Goal: Use online tool/utility: Utilize a website feature to perform a specific function

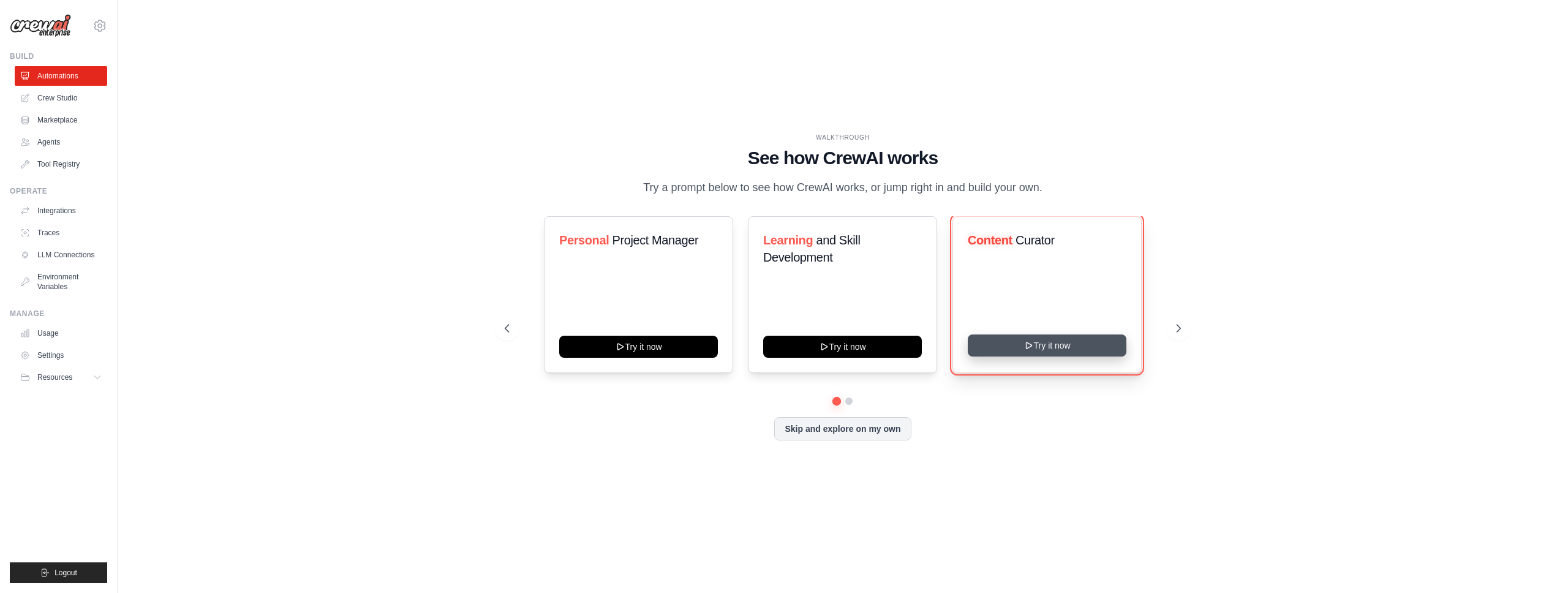
click at [987, 337] on button "Try it now" at bounding box center [1047, 345] width 158 height 22
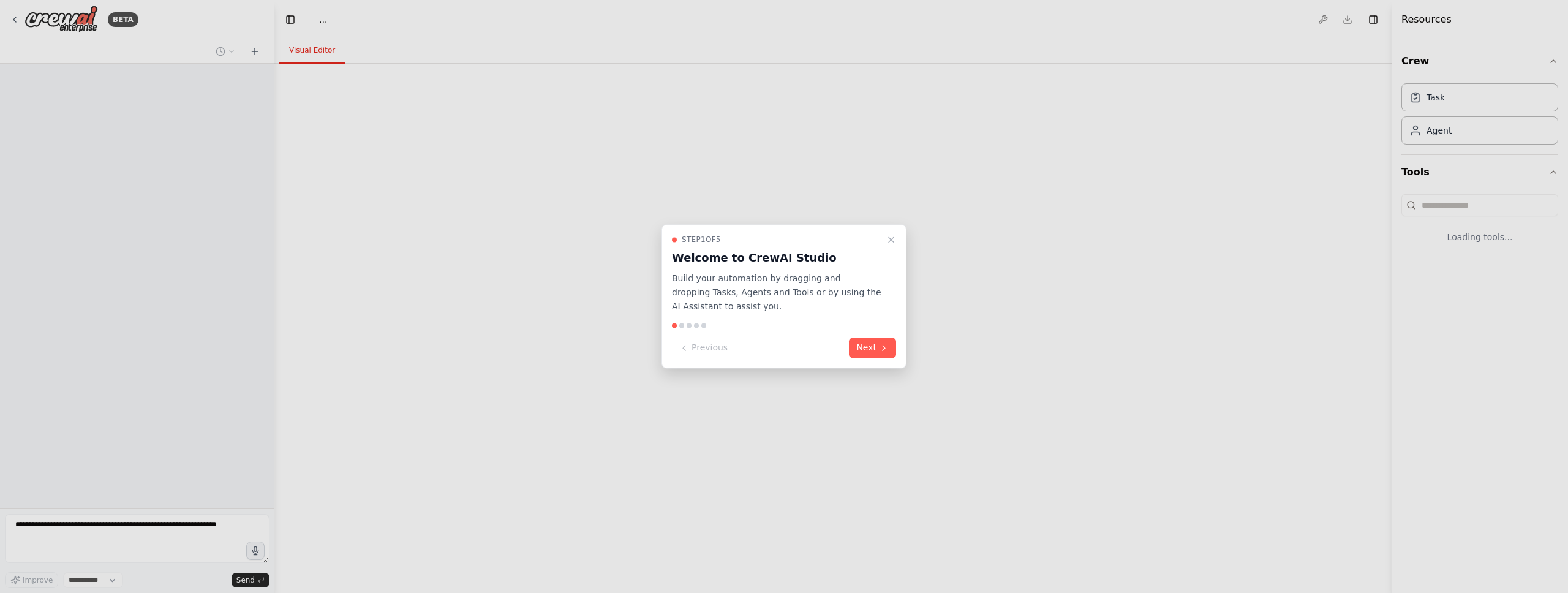
select select "****"
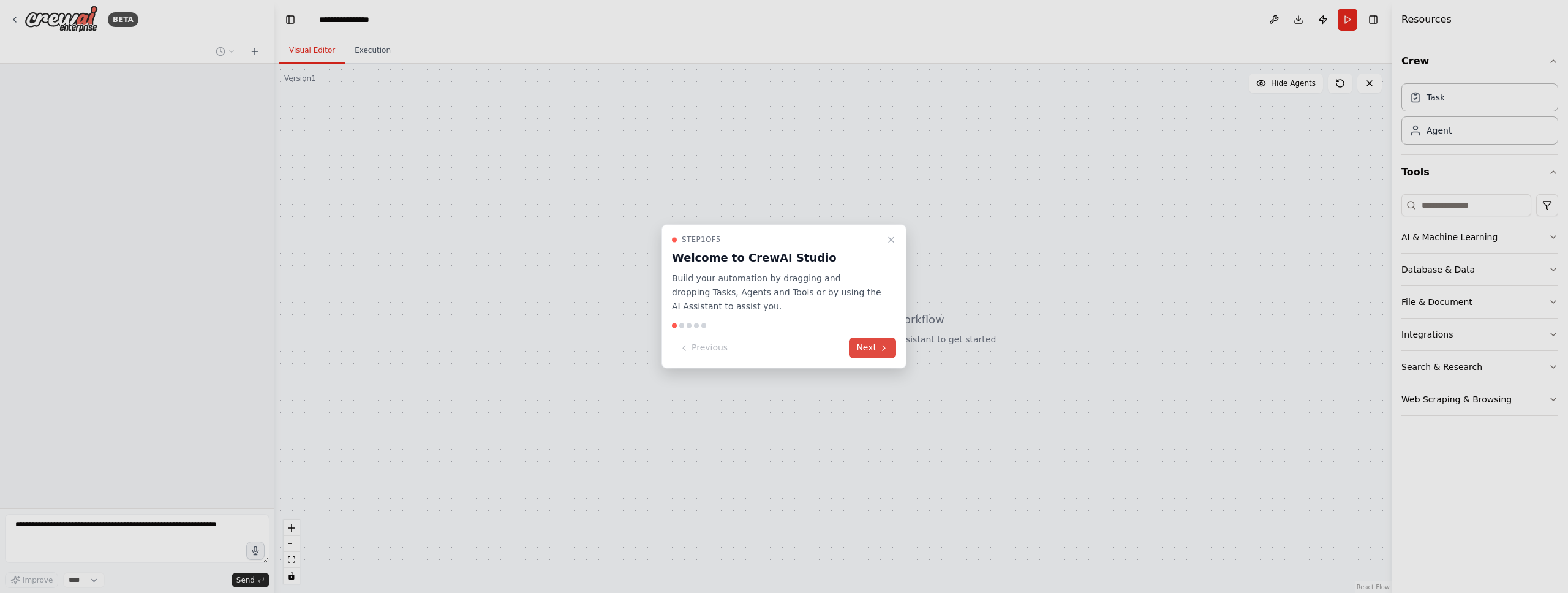
click at [875, 343] on button "Next" at bounding box center [872, 348] width 47 height 20
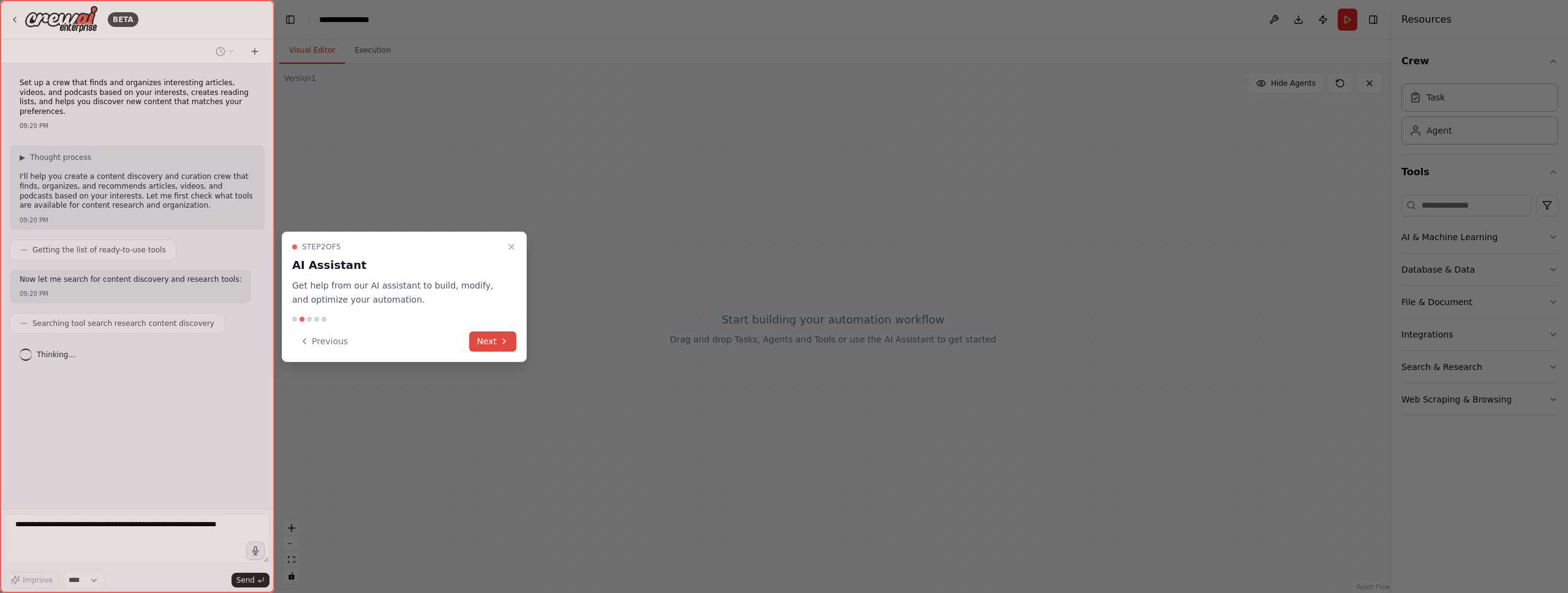
click at [497, 336] on button "Next" at bounding box center [493, 342] width 47 height 20
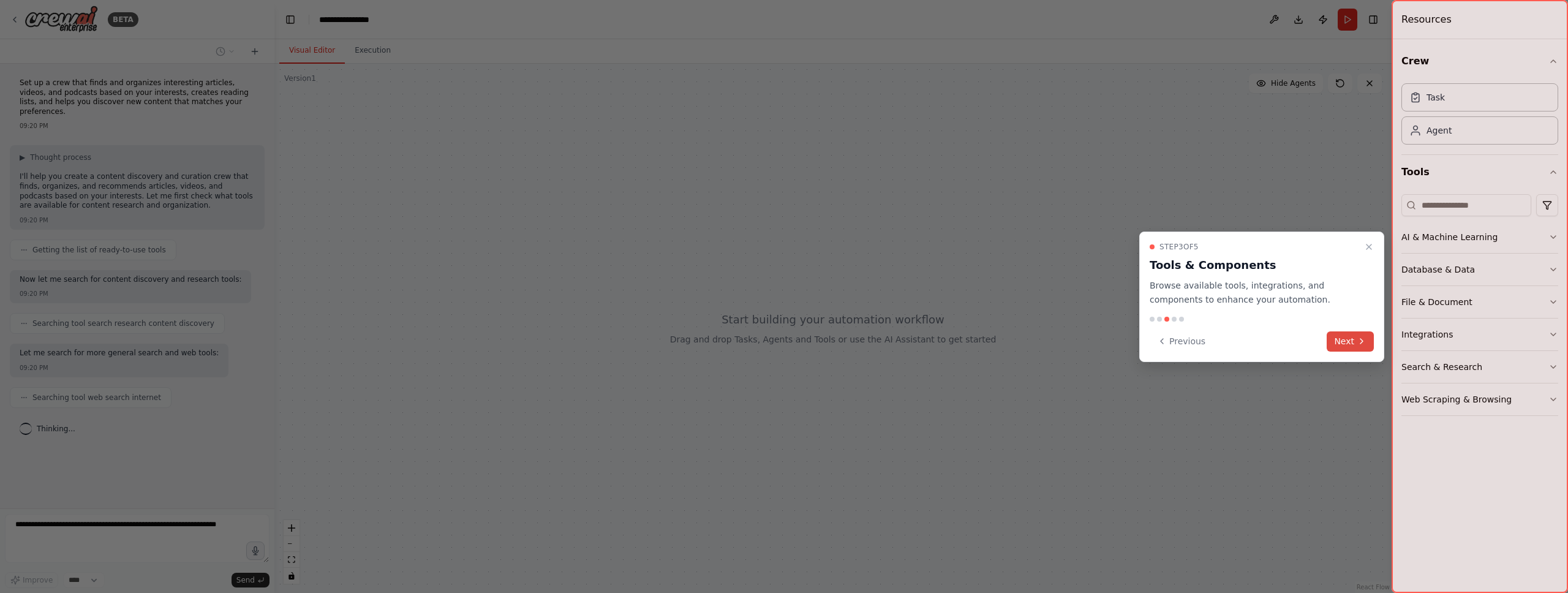
click at [1348, 343] on button "Next" at bounding box center [1350, 342] width 47 height 20
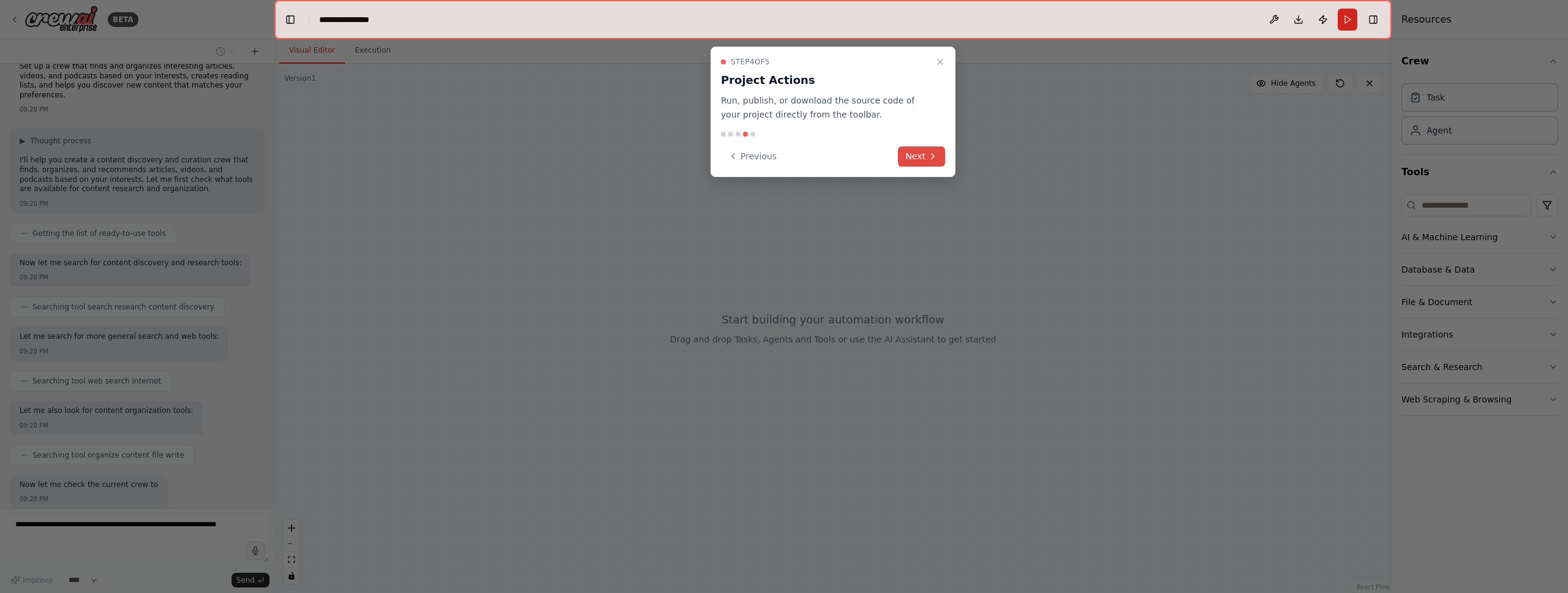
scroll to position [79, 0]
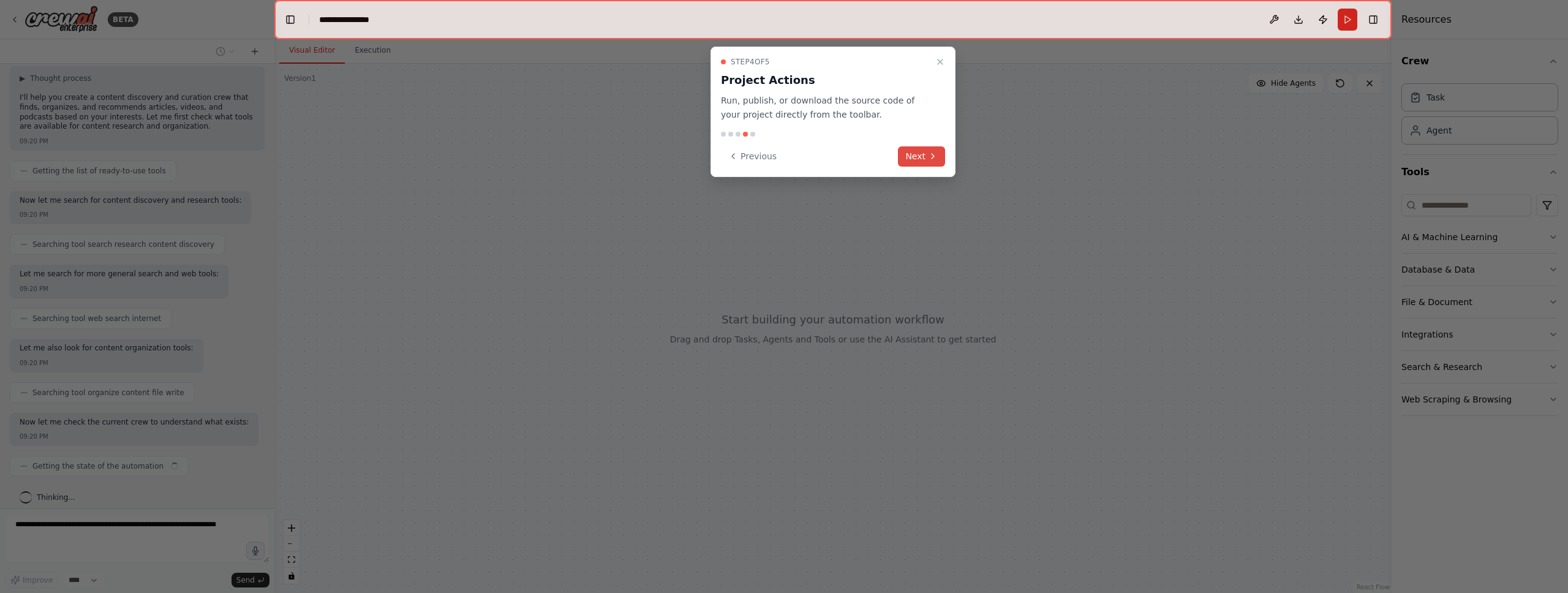
click at [920, 151] on button "Next" at bounding box center [921, 157] width 47 height 20
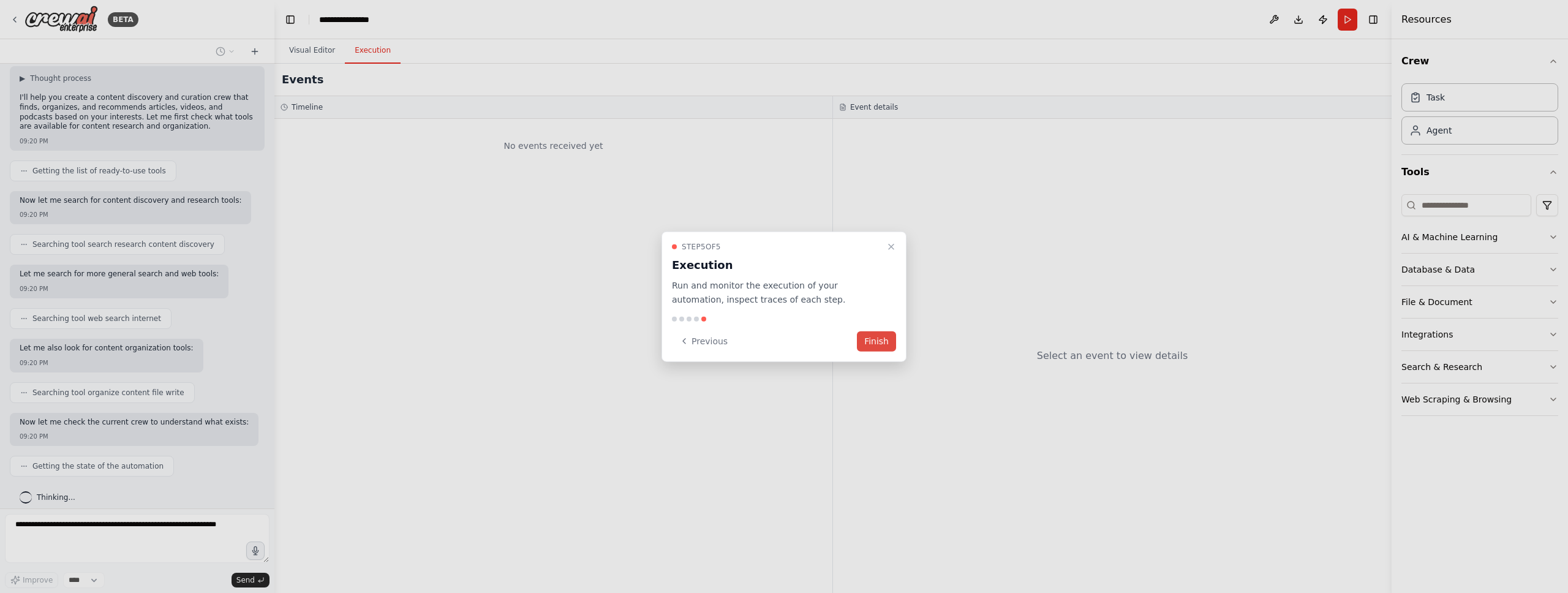
click at [882, 338] on button "Finish" at bounding box center [877, 341] width 40 height 20
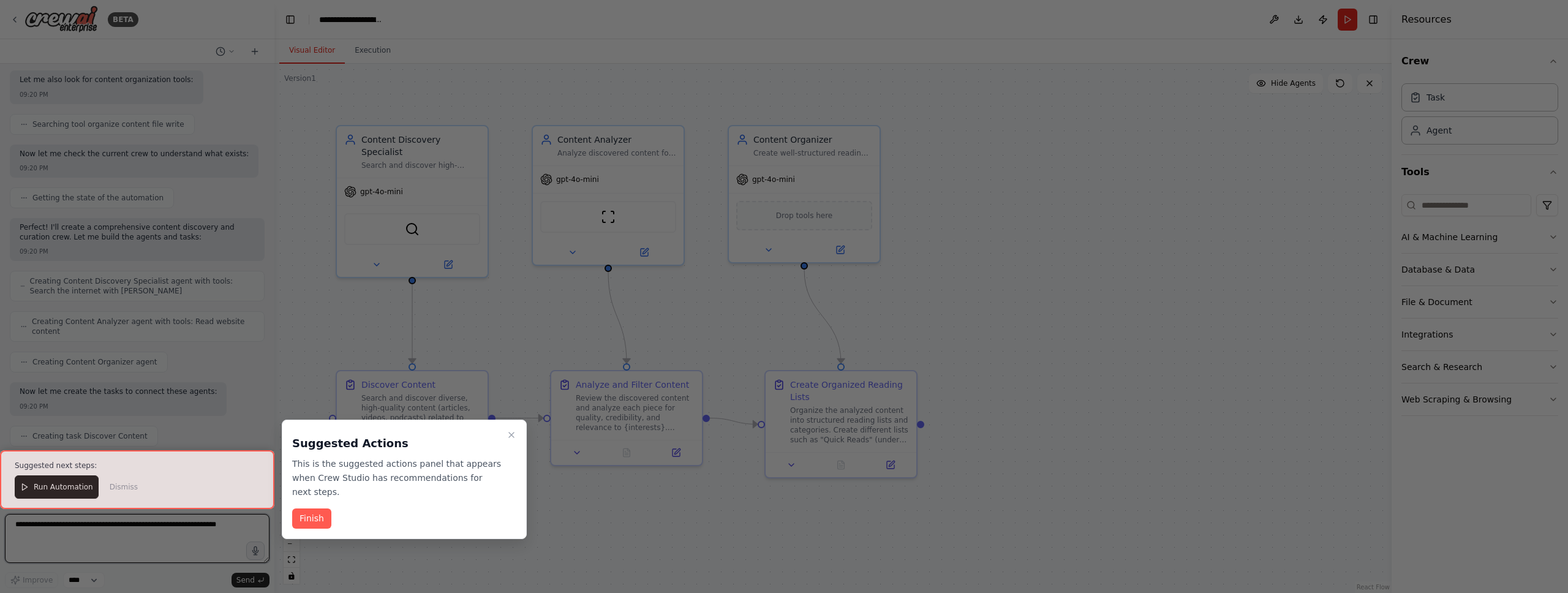
scroll to position [865, 0]
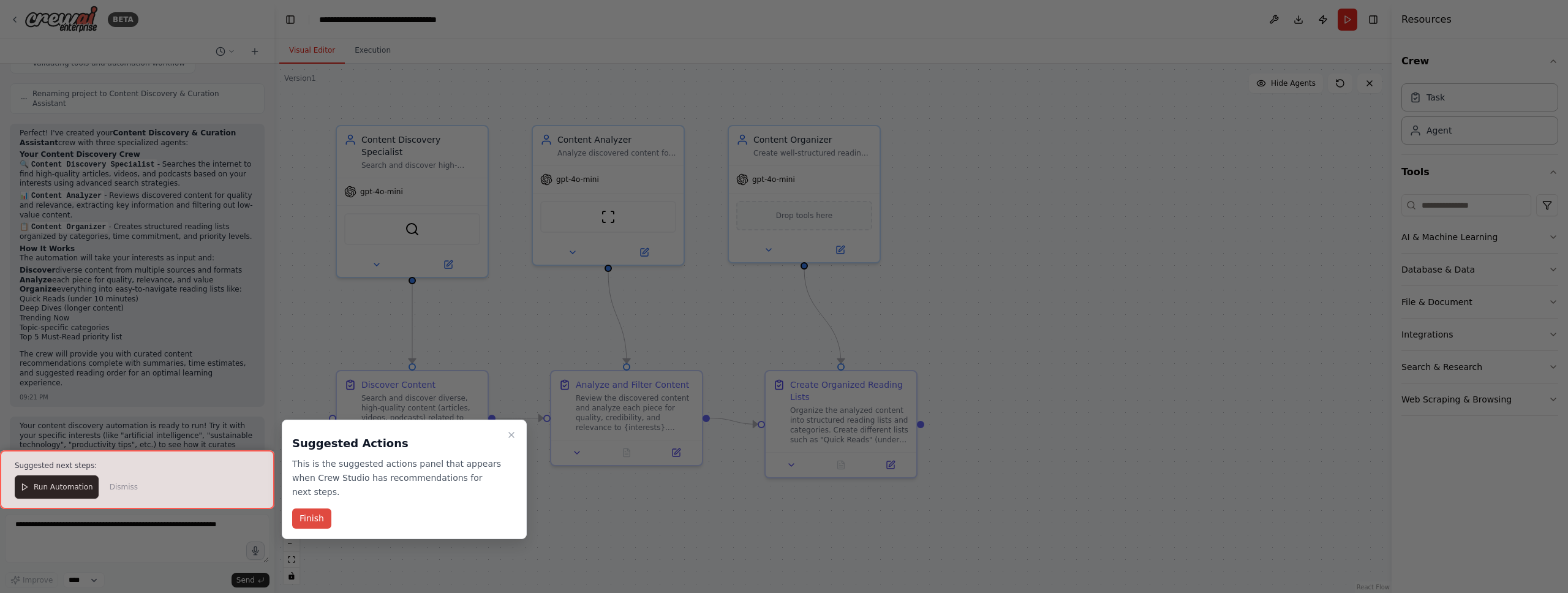
click at [304, 515] on button "Finish" at bounding box center [311, 518] width 40 height 20
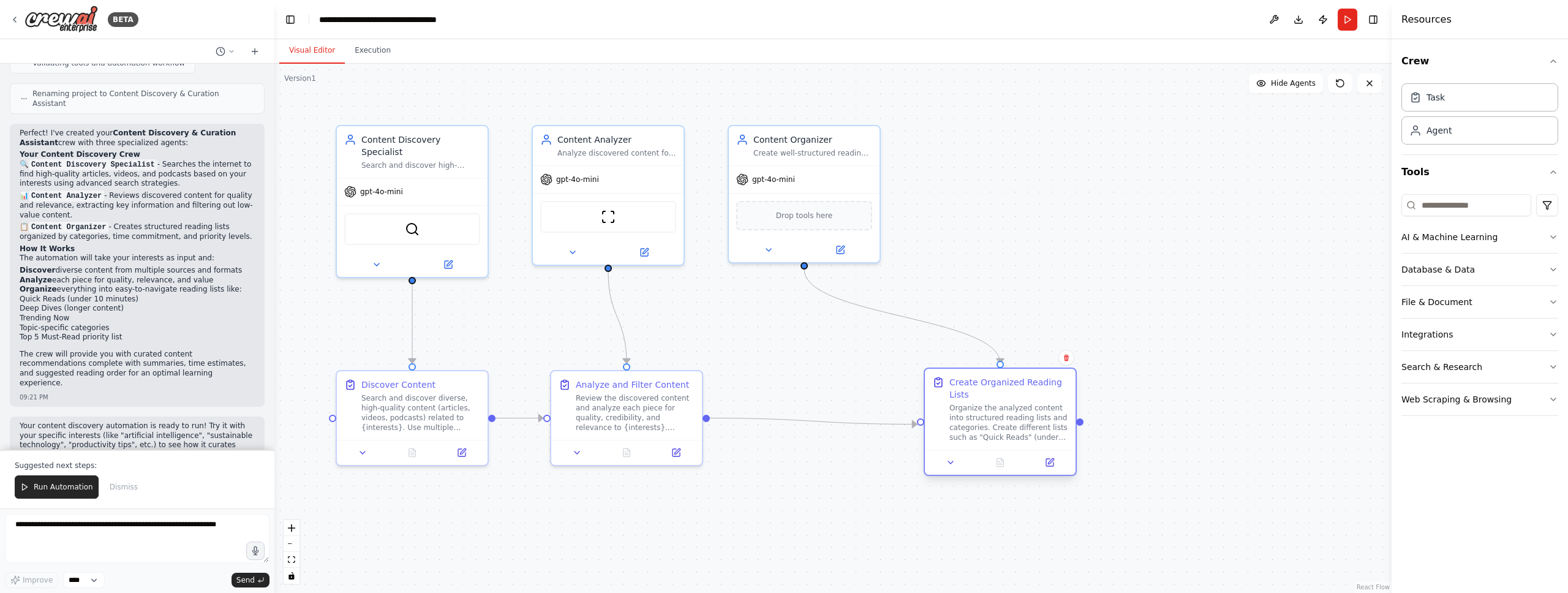
drag, startPoint x: 844, startPoint y: 402, endPoint x: 1007, endPoint y: 401, distance: 163.0
click at [1008, 401] on div "Create Organized Reading Lists Organize the analyzed content into structured re…" at bounding box center [1008, 410] width 119 height 66
drag, startPoint x: 868, startPoint y: 201, endPoint x: 1066, endPoint y: 227, distance: 199.7
click at [1066, 227] on div "Drop tools here" at bounding box center [1001, 238] width 136 height 29
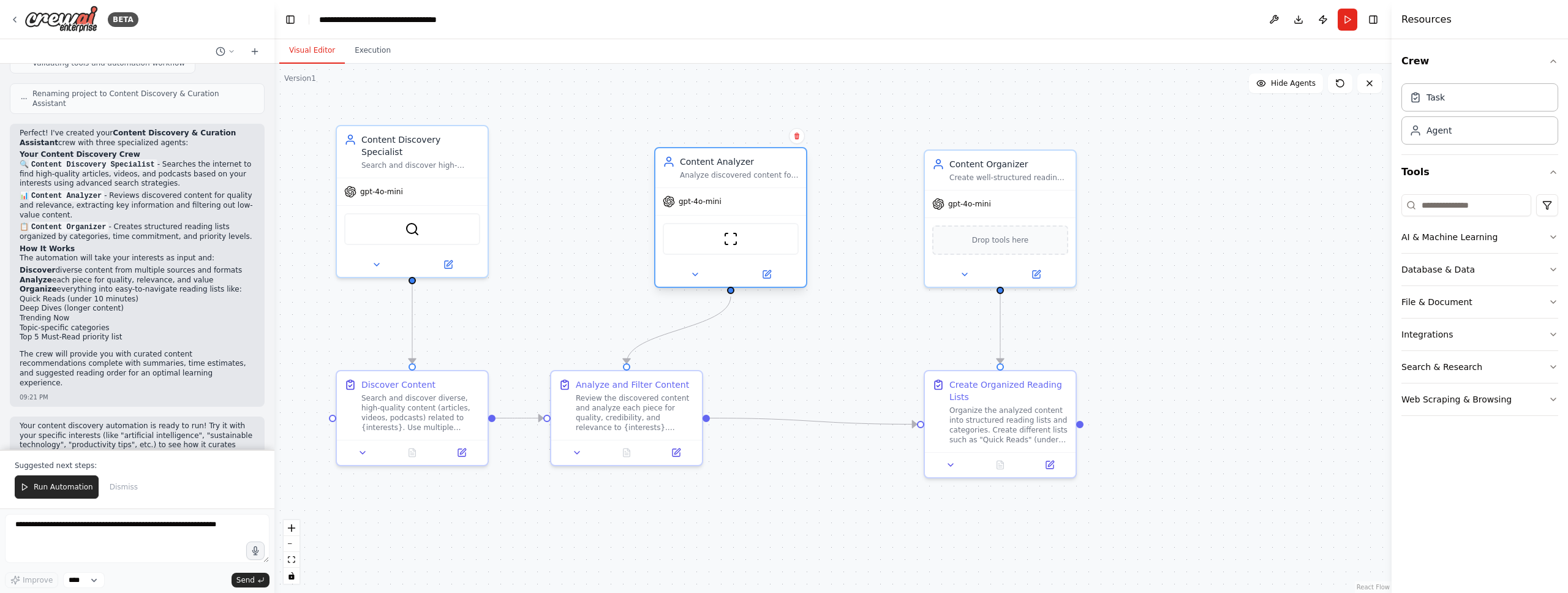
drag, startPoint x: 653, startPoint y: 179, endPoint x: 770, endPoint y: 206, distance: 120.1
click at [770, 206] on div "gpt-4o-mini" at bounding box center [731, 201] width 151 height 27
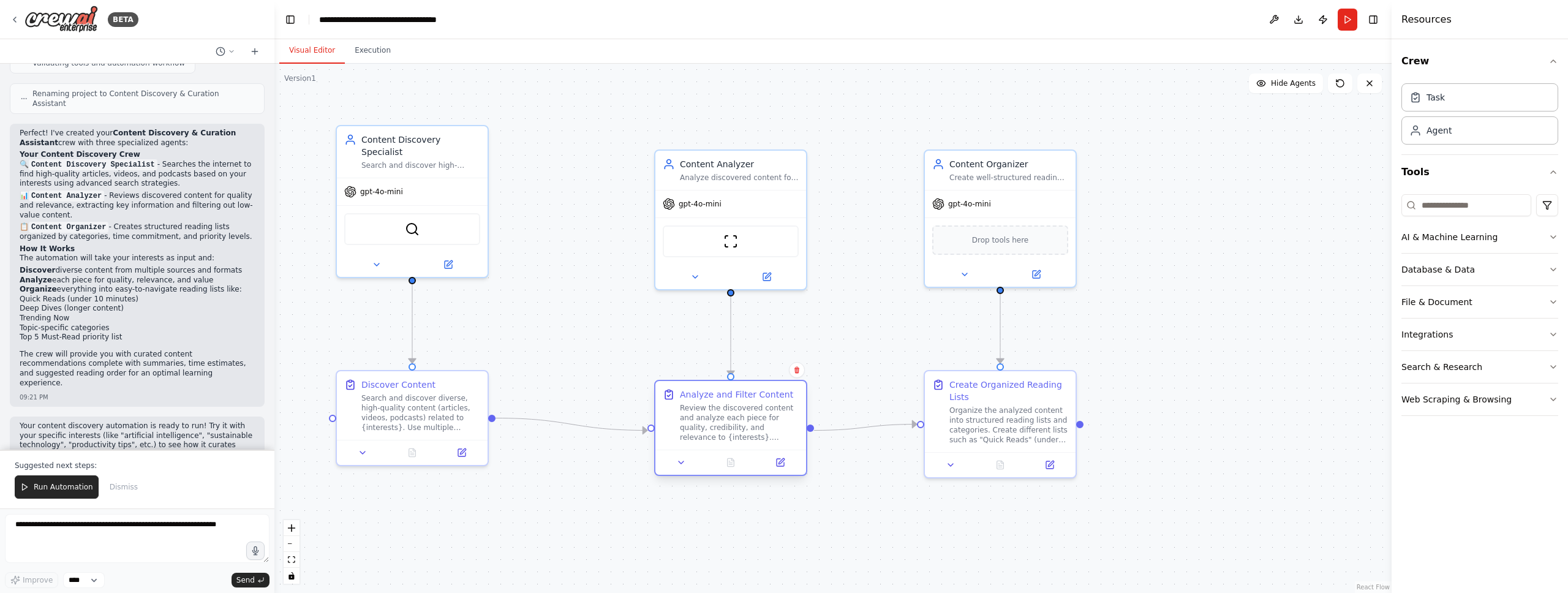
drag, startPoint x: 637, startPoint y: 403, endPoint x: 744, endPoint y: 407, distance: 107.1
click at [744, 409] on div "Review the discovered content and analyze each piece for quality, credibility, …" at bounding box center [739, 423] width 119 height 40
drag, startPoint x: 421, startPoint y: 405, endPoint x: 472, endPoint y: 414, distance: 51.8
click at [472, 414] on div "Search and discover diverse, high-quality content (articles, videos, podcasts) …" at bounding box center [482, 423] width 119 height 40
drag, startPoint x: 739, startPoint y: 424, endPoint x: 738, endPoint y: 430, distance: 6.1
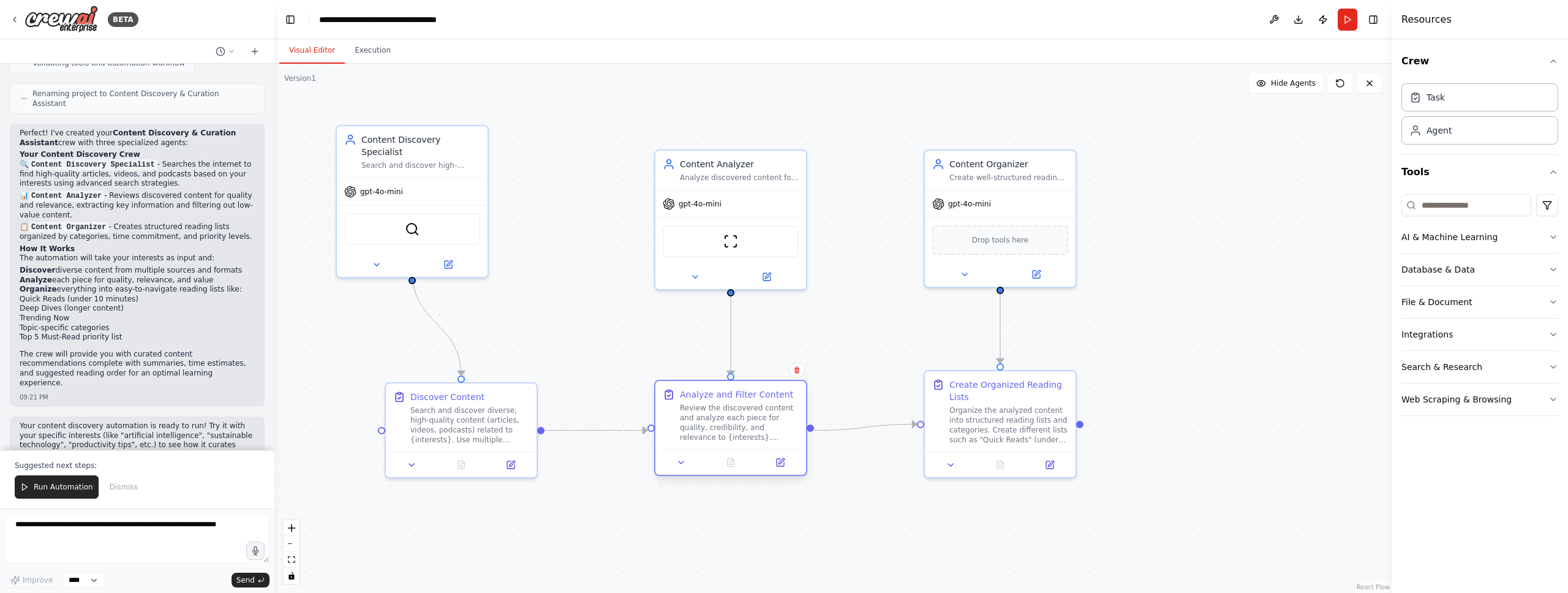
click at [738, 430] on div "Review the discovered content and analyze each piece for quality, credibility, …" at bounding box center [739, 423] width 119 height 40
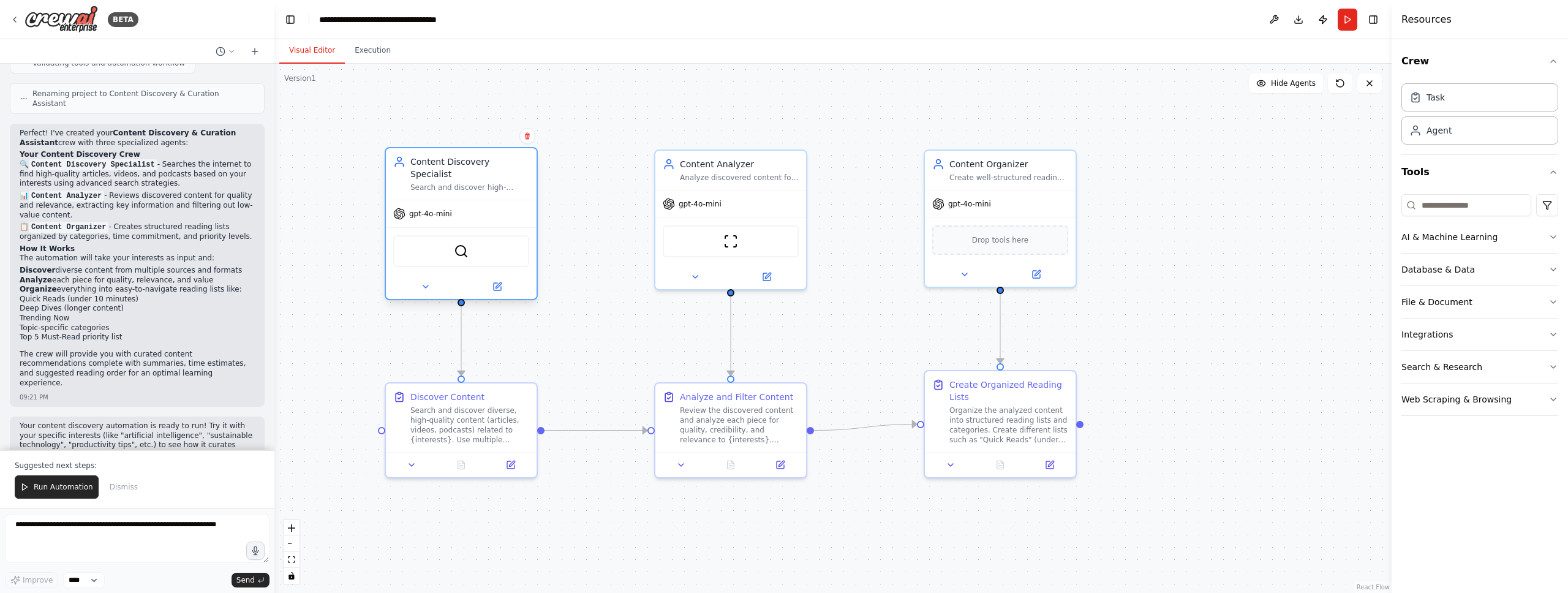
drag, startPoint x: 412, startPoint y: 176, endPoint x: 467, endPoint y: 205, distance: 62.2
click at [467, 205] on div "gpt-4o-mini" at bounding box center [461, 214] width 151 height 27
click at [483, 499] on div ".deletable-edge-delete-btn { width: 20px; height: 20px; border: 0px solid #ffff…" at bounding box center [833, 328] width 1118 height 529
click at [993, 434] on div "Organize the analyzed content into structured reading lists and categories. Cre…" at bounding box center [1008, 423] width 119 height 40
click at [465, 246] on img at bounding box center [461, 251] width 15 height 15
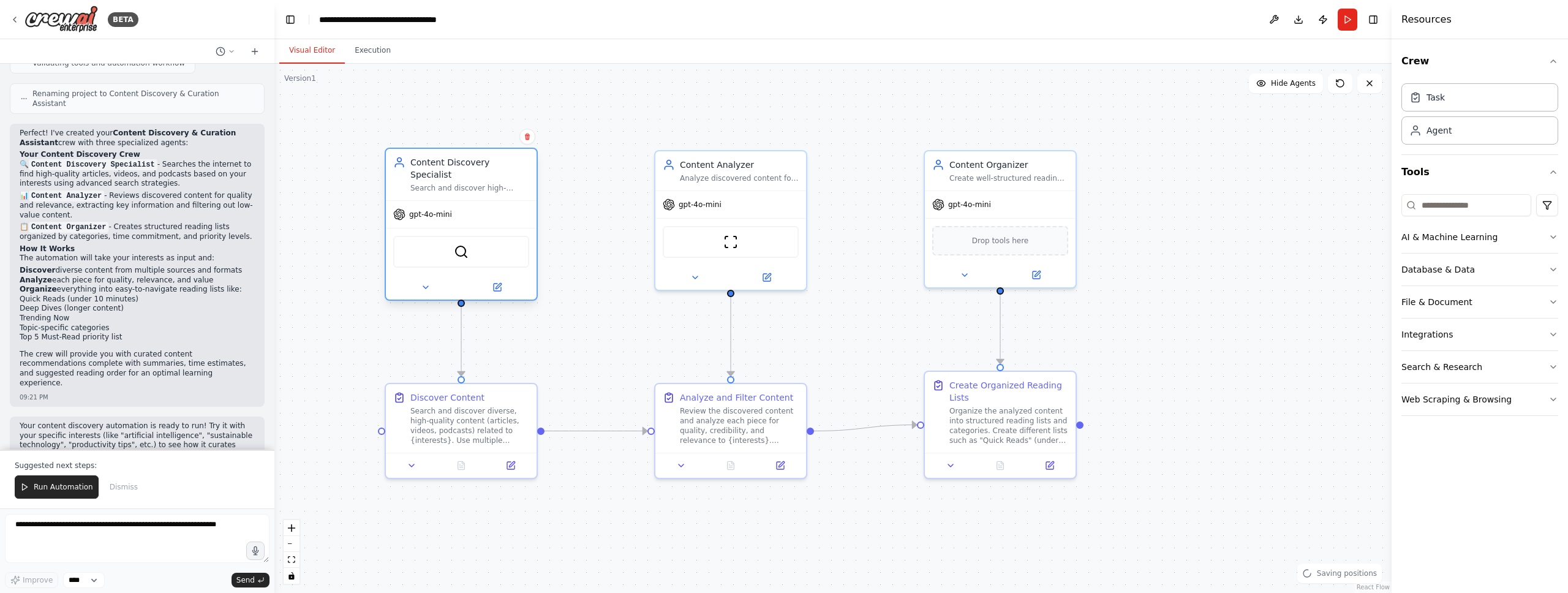
click at [502, 283] on div at bounding box center [461, 287] width 151 height 25
click at [498, 283] on icon at bounding box center [497, 287] width 10 height 10
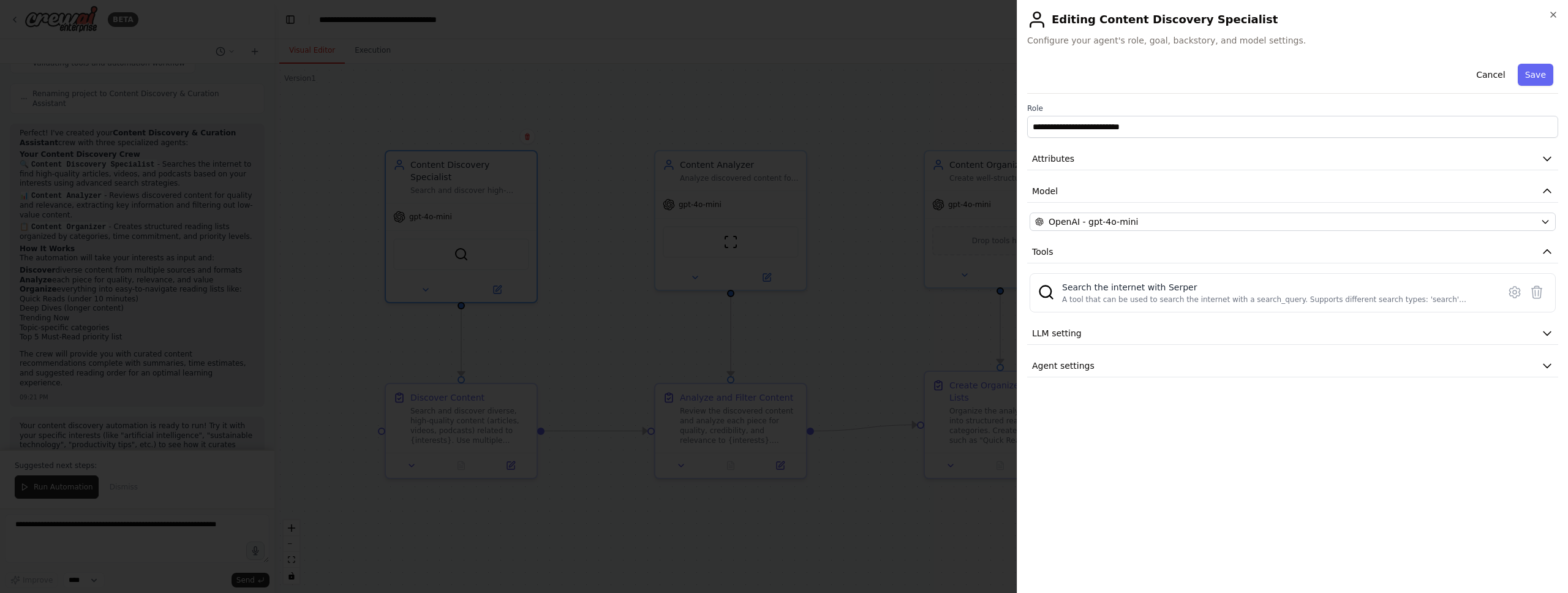
click at [913, 142] on div at bounding box center [784, 296] width 1568 height 593
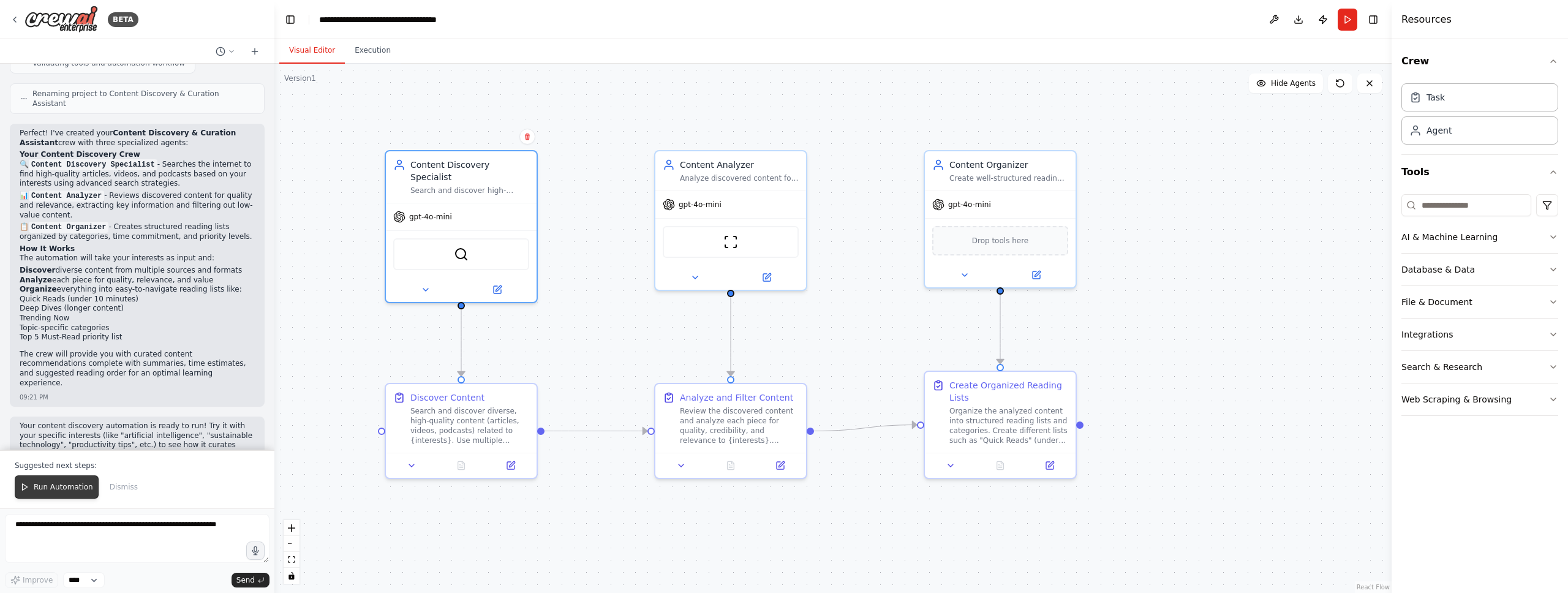
click at [58, 476] on button "Run Automation" at bounding box center [56, 486] width 84 height 23
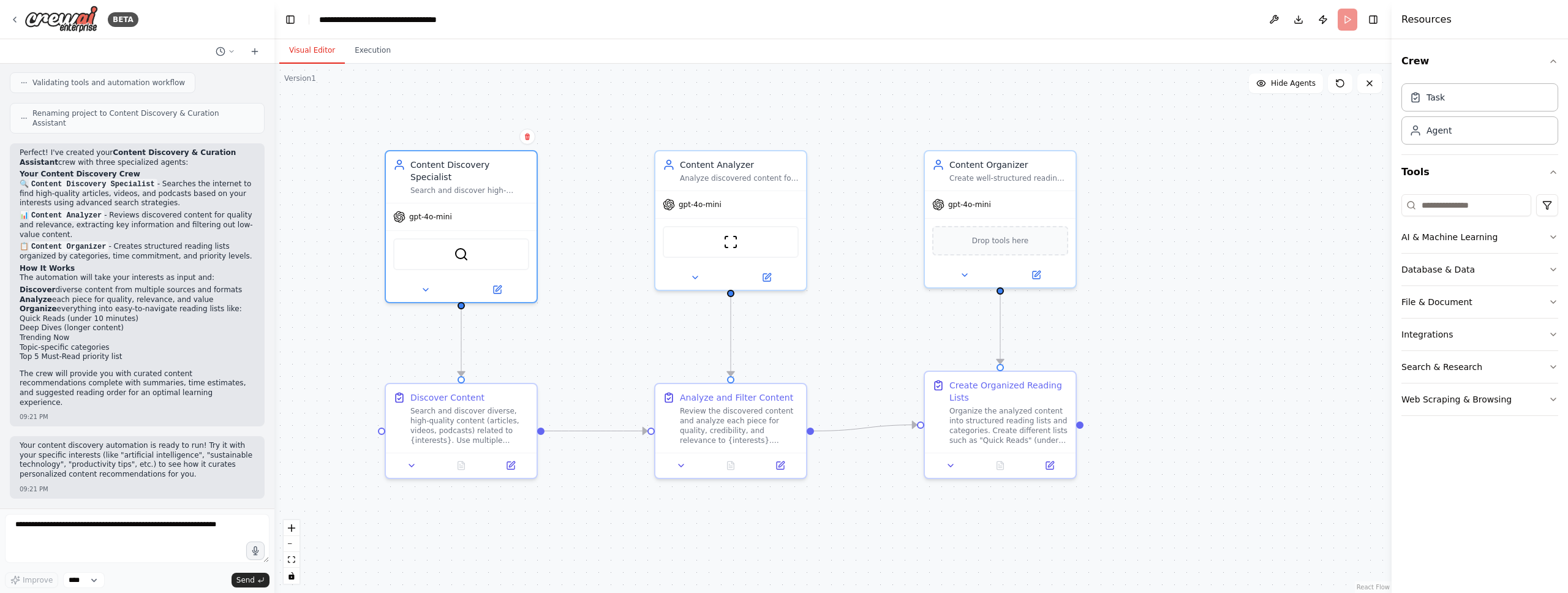
scroll to position [807, 0]
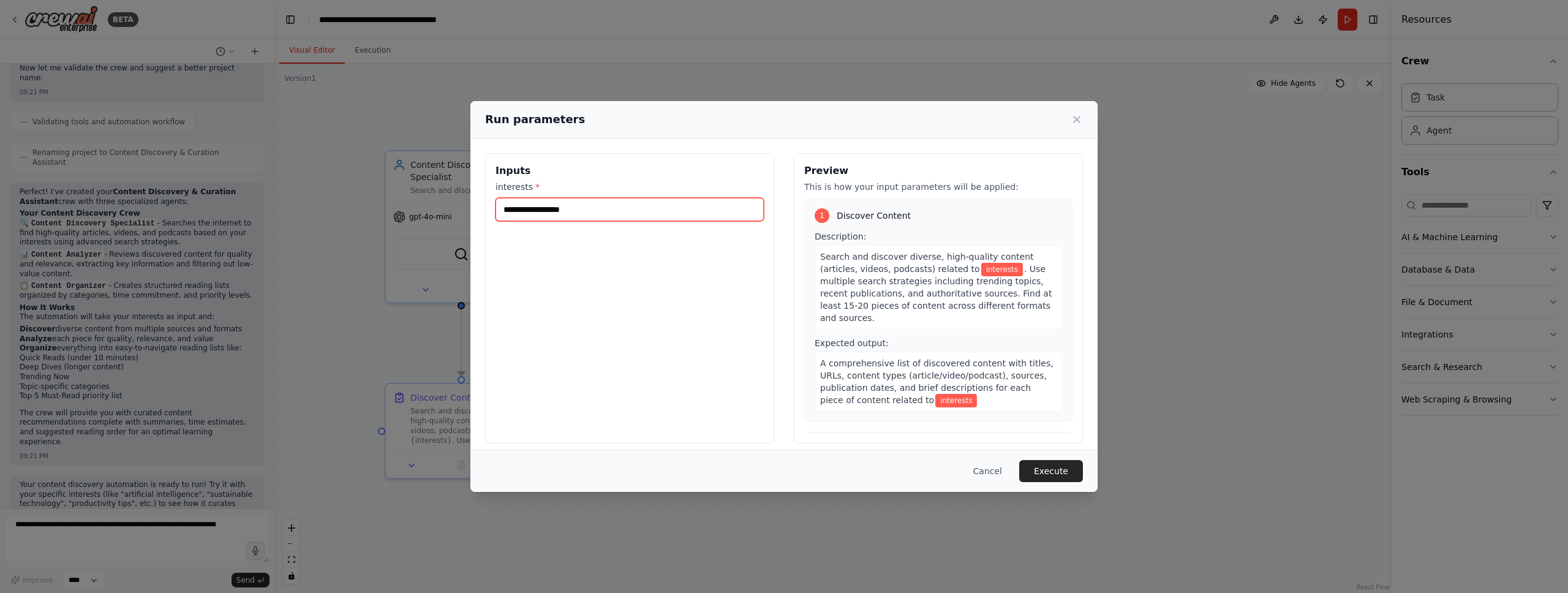
click at [591, 214] on input "interests *" at bounding box center [629, 209] width 268 height 23
click at [566, 264] on div "Inputs interests *" at bounding box center [630, 297] width 289 height 290
click at [566, 221] on div "Inputs interests *" at bounding box center [630, 297] width 289 height 290
click at [573, 214] on input "interests *" at bounding box center [629, 209] width 268 height 23
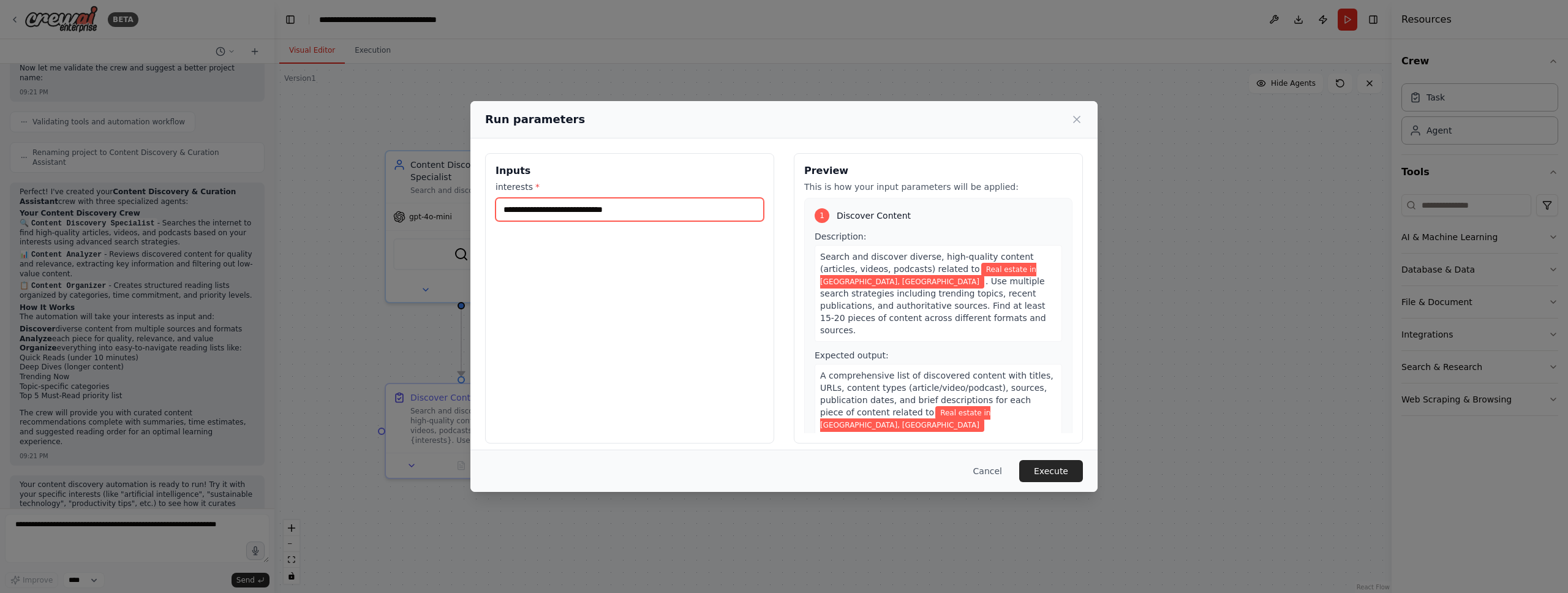
type input "**********"
click at [634, 350] on div "**********" at bounding box center [630, 297] width 289 height 290
click at [1048, 460] on button "Execute" at bounding box center [1051, 471] width 64 height 22
